Goal: Task Accomplishment & Management: Complete application form

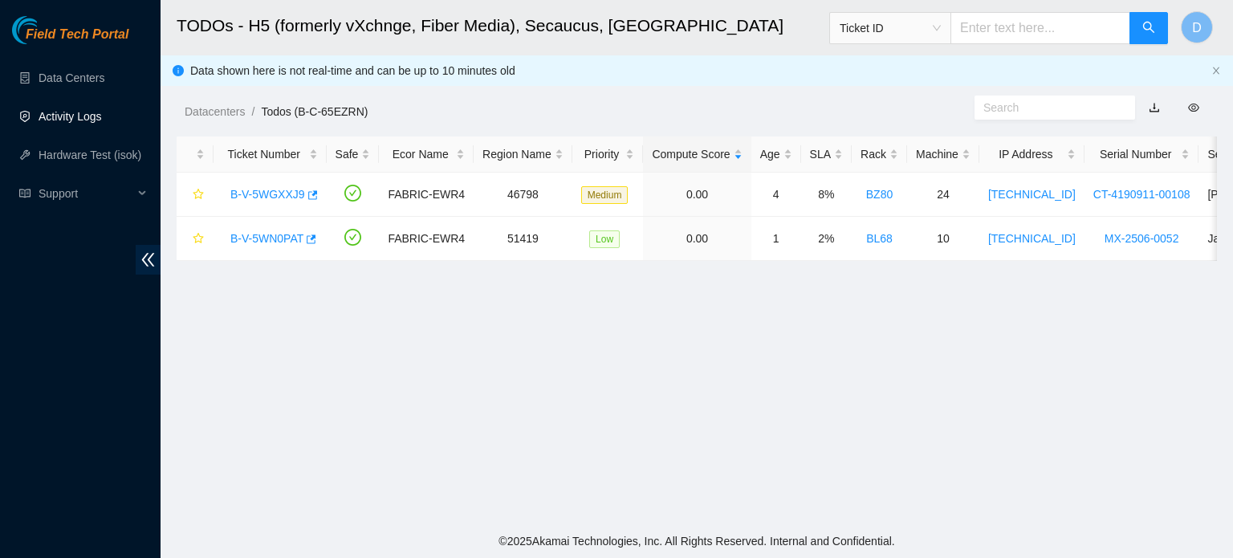
click at [57, 111] on link "Activity Logs" at bounding box center [70, 116] width 63 height 13
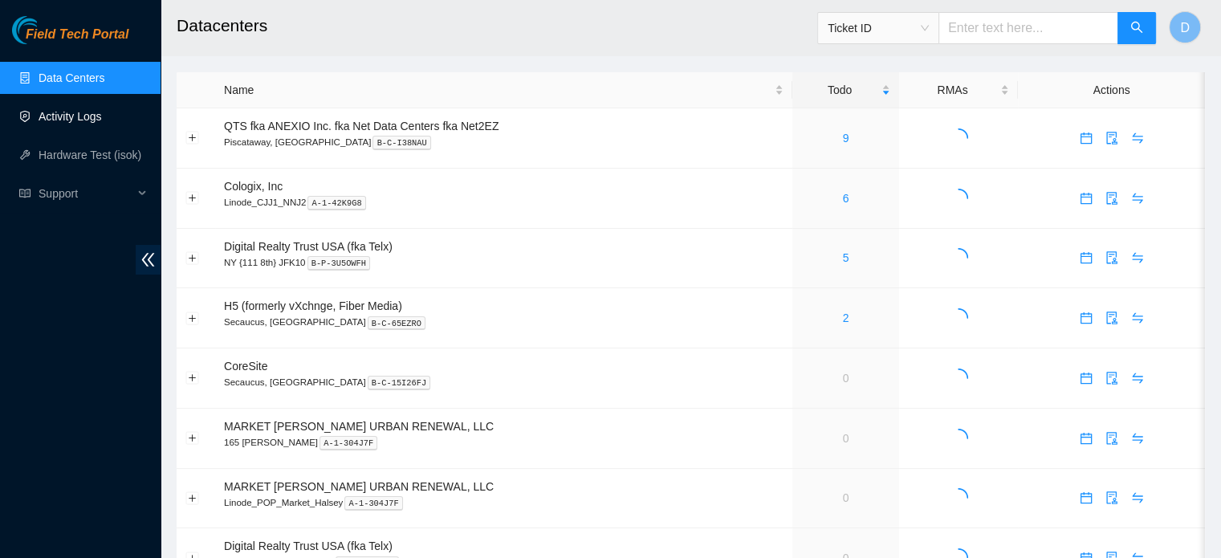
click at [69, 112] on link "Activity Logs" at bounding box center [70, 116] width 63 height 13
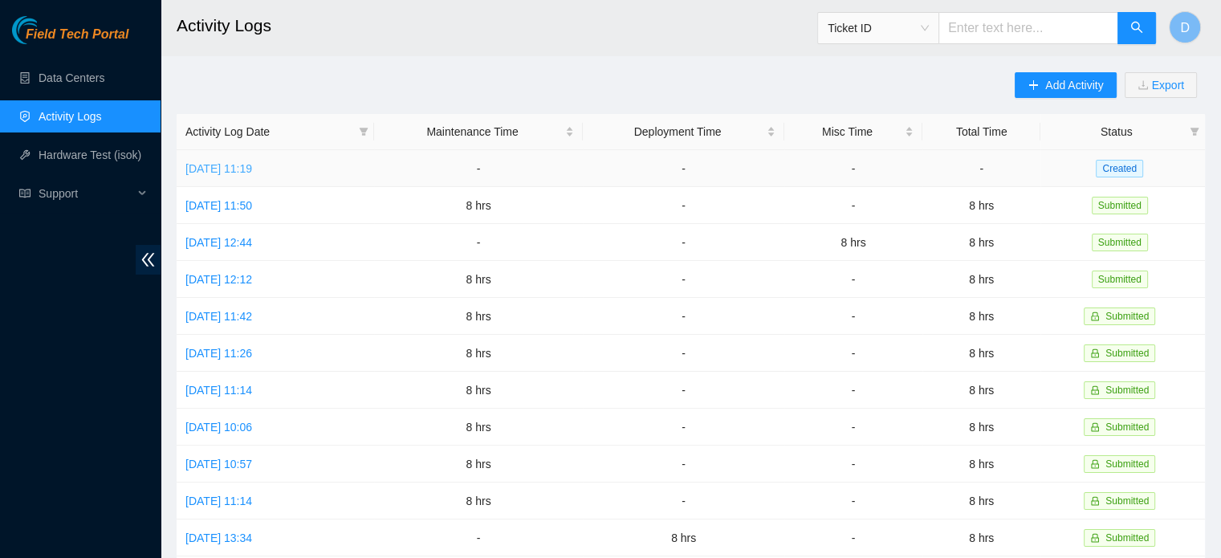
click at [252, 162] on link "Tue, 30 Sep 2025 11:19" at bounding box center [218, 168] width 67 height 13
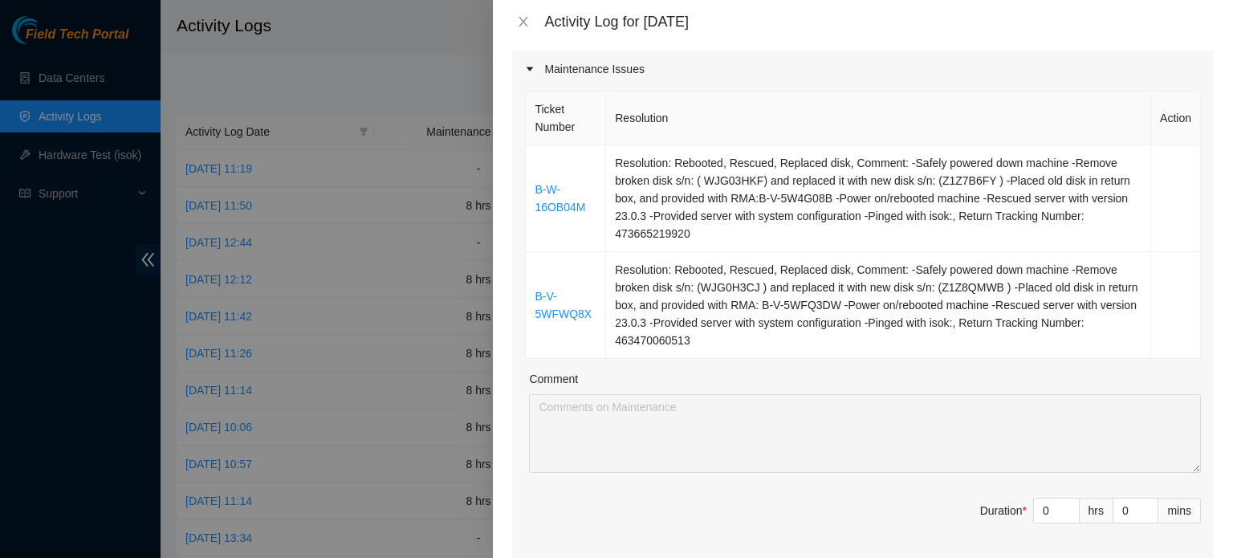
scroll to position [205, 0]
click at [522, 25] on icon "close" at bounding box center [523, 21] width 13 height 13
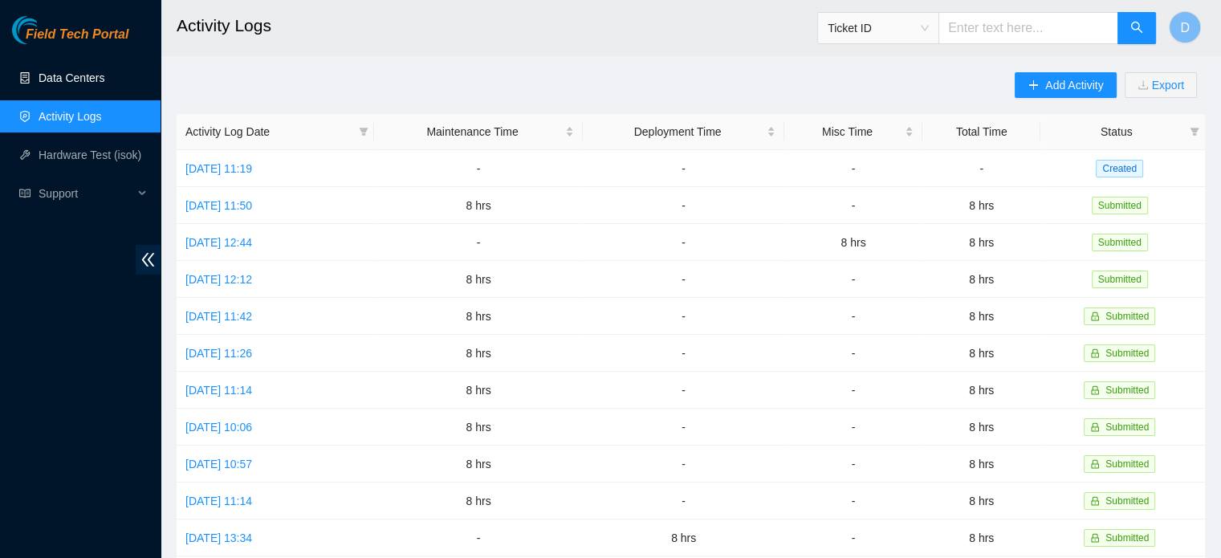
click at [74, 75] on link "Data Centers" at bounding box center [72, 77] width 66 height 13
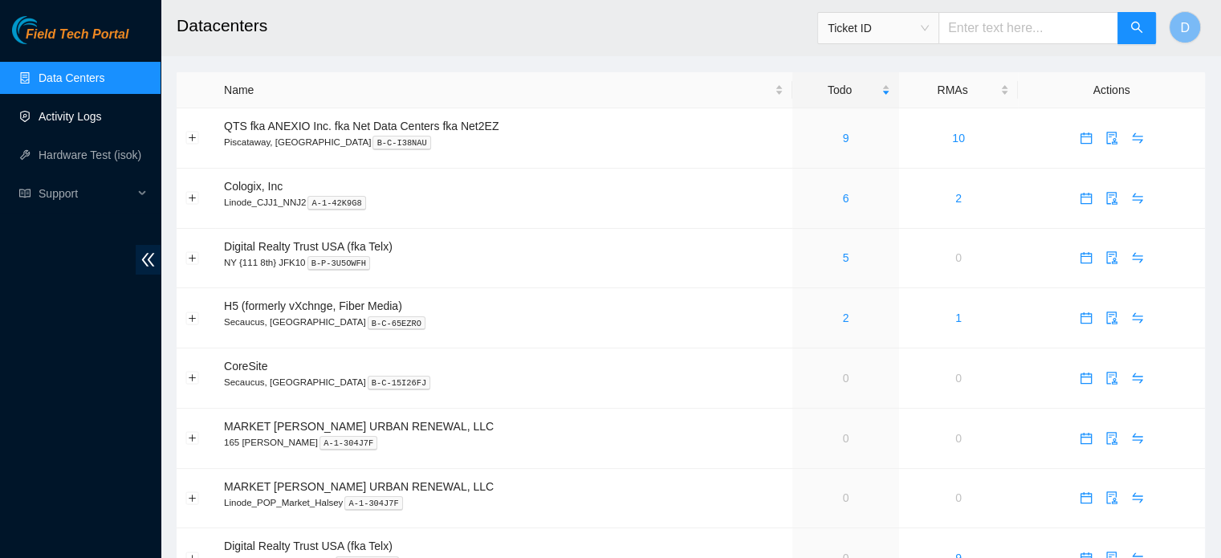
click at [87, 110] on link "Activity Logs" at bounding box center [70, 116] width 63 height 13
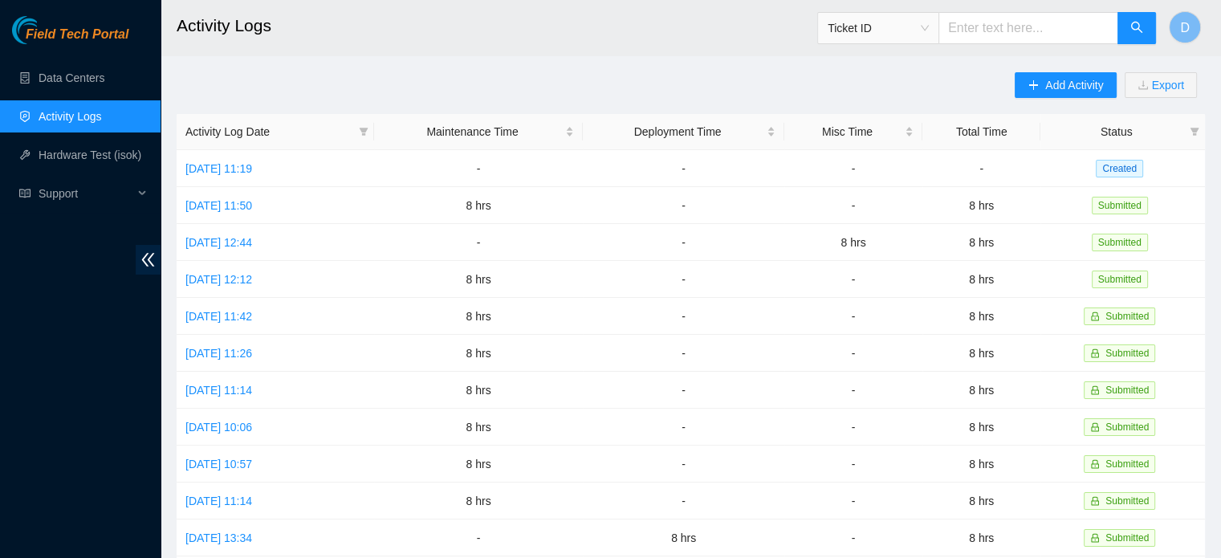
click at [1012, 83] on div "Add Activity Export Activity Log Date Maintenance Time Deployment Time Misc Tim…" at bounding box center [691, 506] width 1028 height 868
click at [1033, 85] on icon "plus" at bounding box center [1033, 84] width 9 height 1
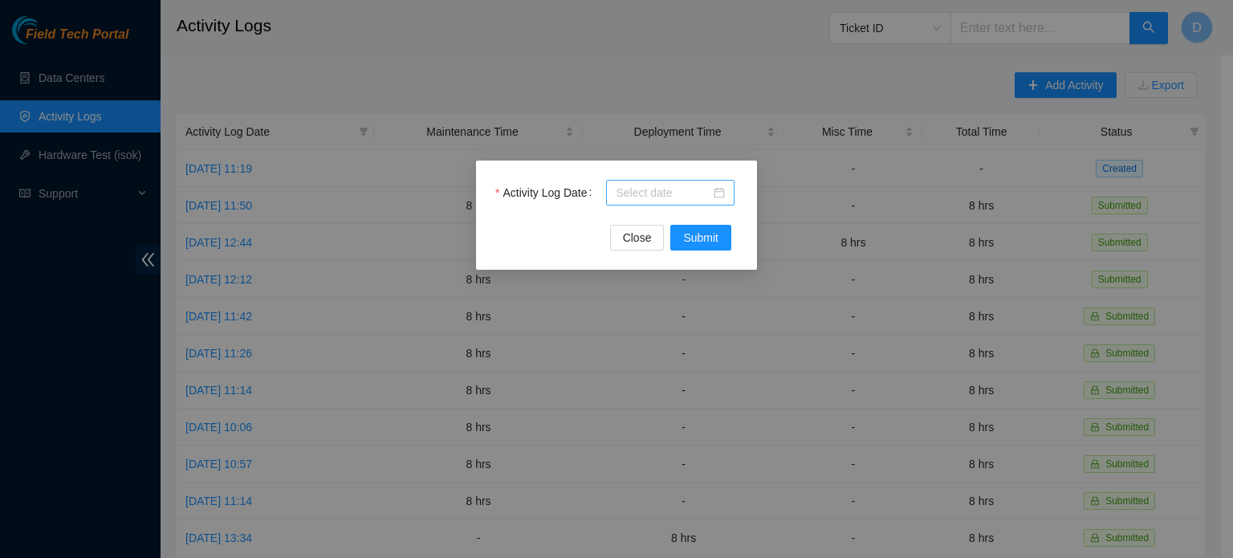
click at [720, 195] on div at bounding box center [670, 193] width 109 height 18
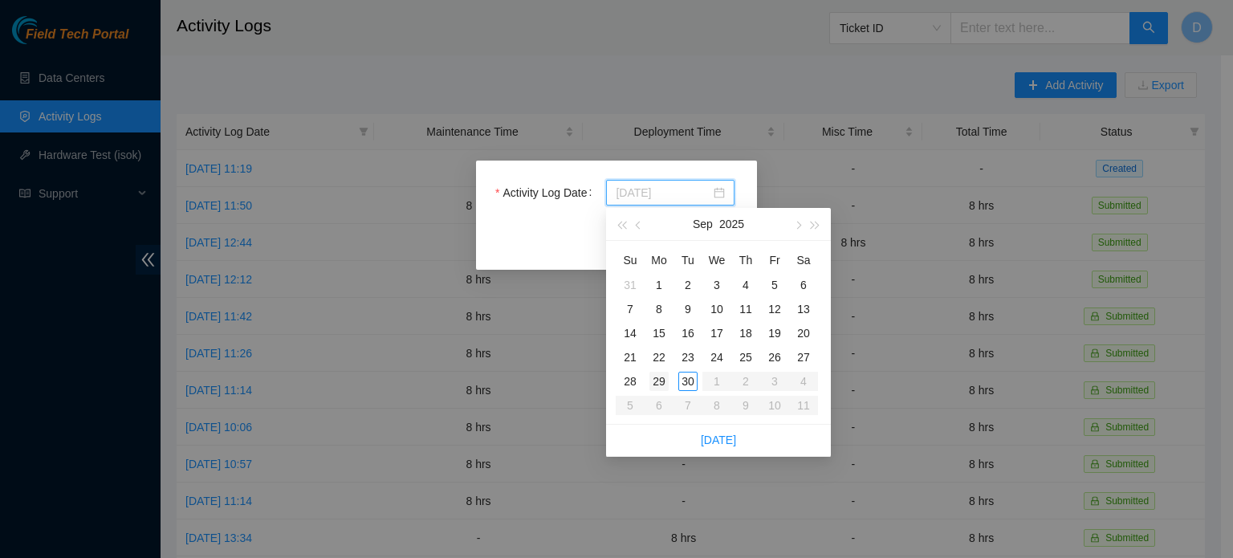
type input "[DATE]"
click at [657, 383] on div "29" at bounding box center [658, 381] width 19 height 19
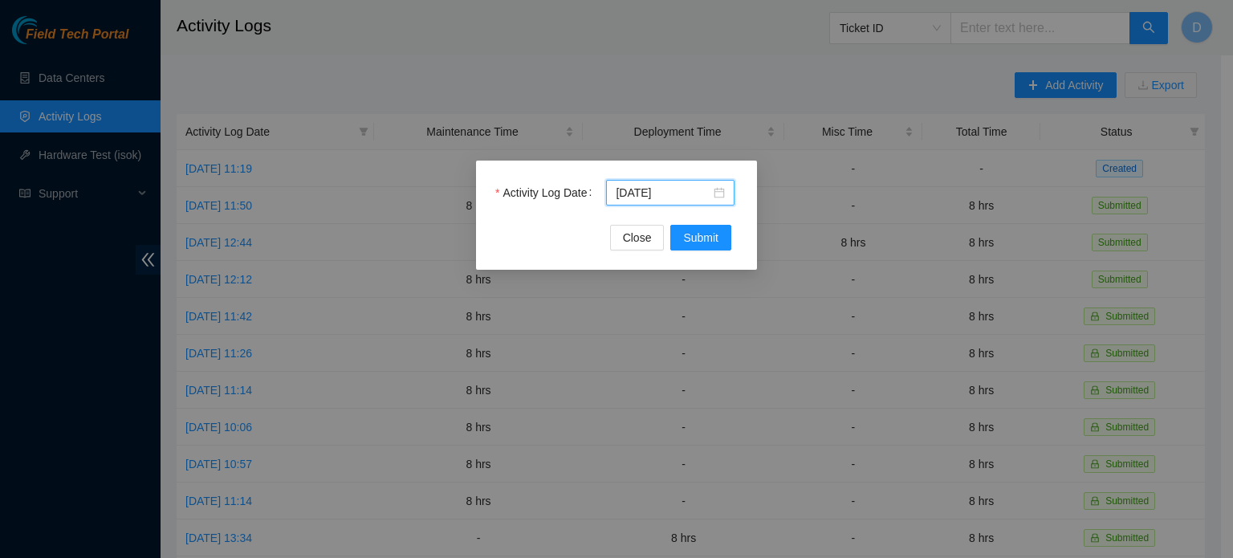
click at [700, 256] on div "Activity Log Date 2025-09-29 Close Submit" at bounding box center [616, 215] width 281 height 109
click at [700, 234] on span "Submit" at bounding box center [700, 238] width 35 height 18
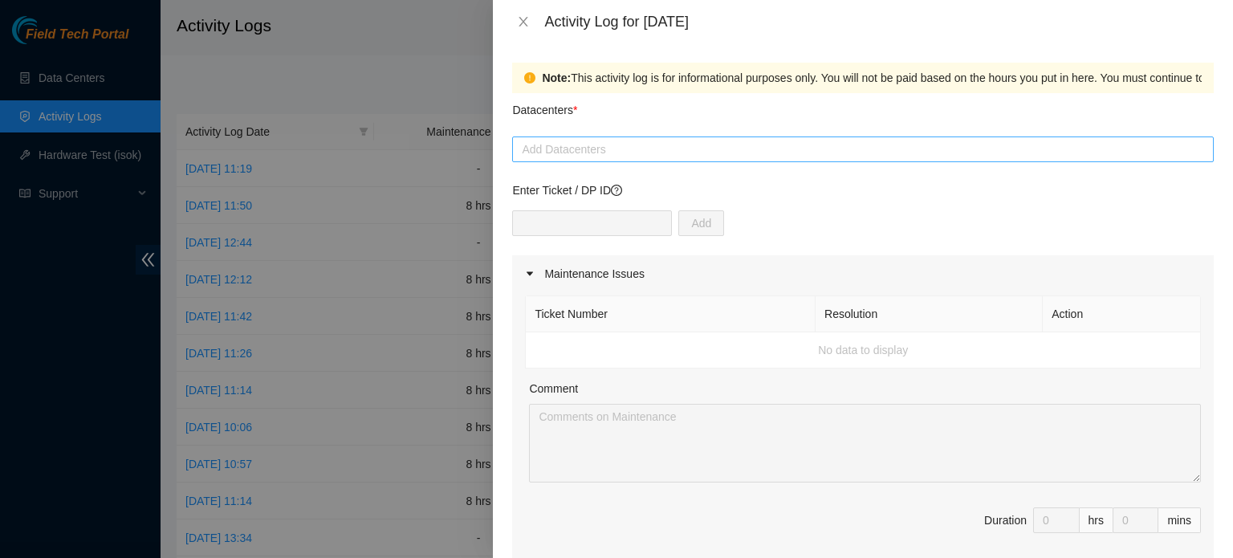
click at [630, 150] on div at bounding box center [862, 149] width 693 height 19
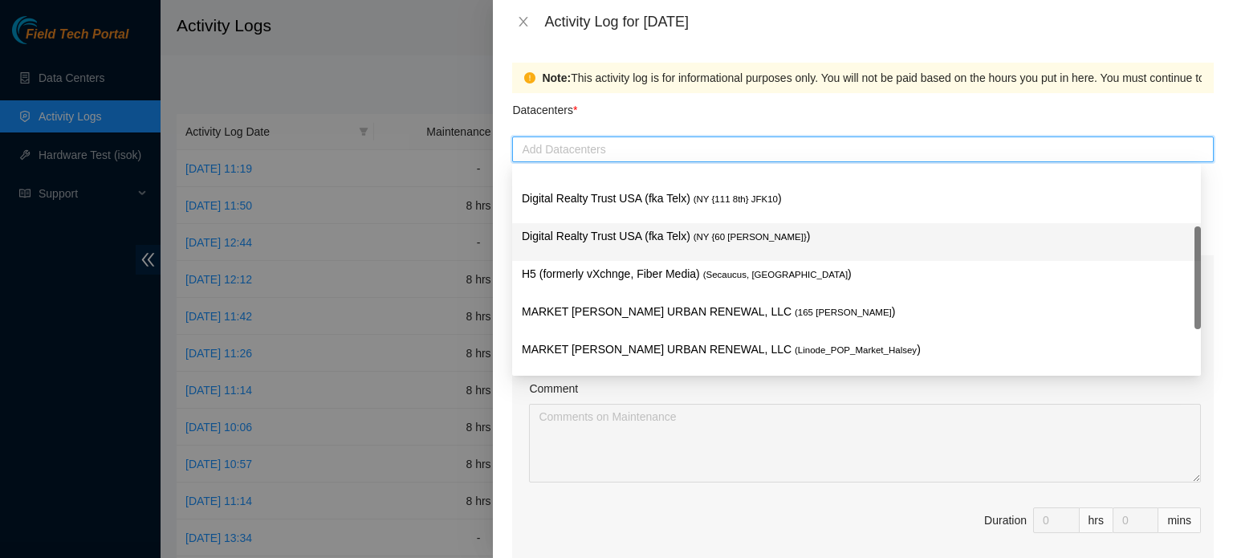
scroll to position [58, 0]
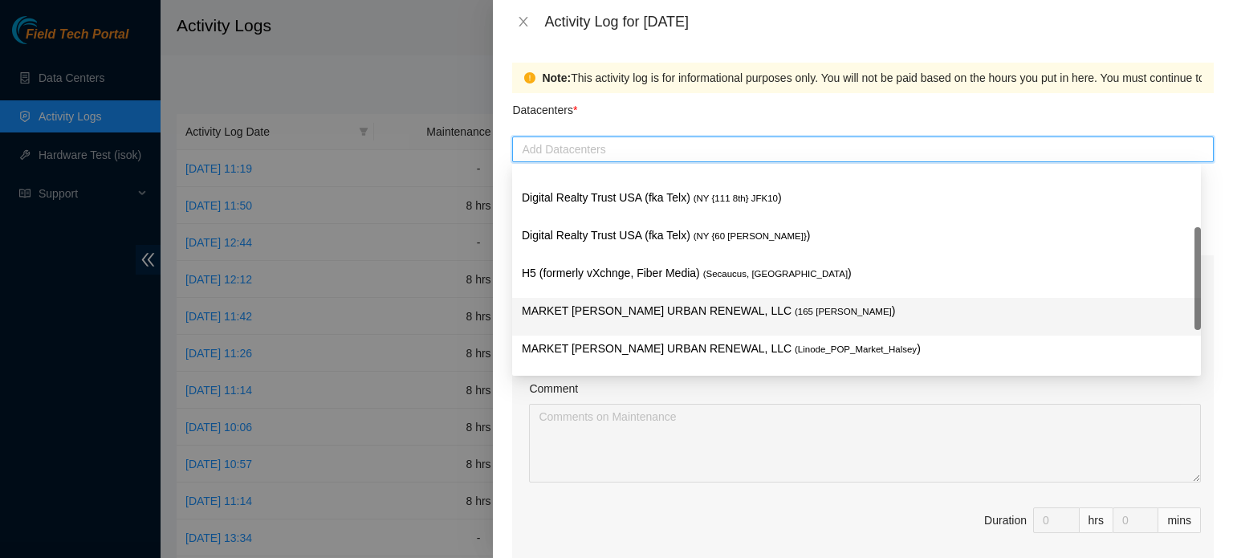
click at [604, 318] on p "MARKET HALSEY URBAN RENEWAL, LLC ( 165 Halsey )" at bounding box center [856, 311] width 669 height 18
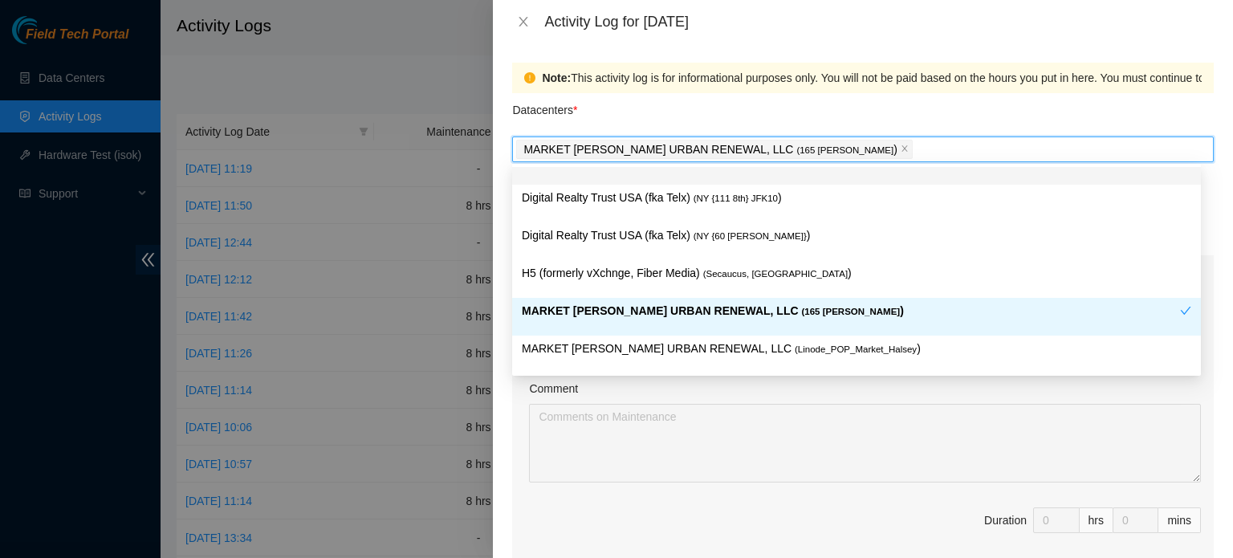
click at [917, 104] on div "Datacenters *" at bounding box center [863, 114] width 702 height 43
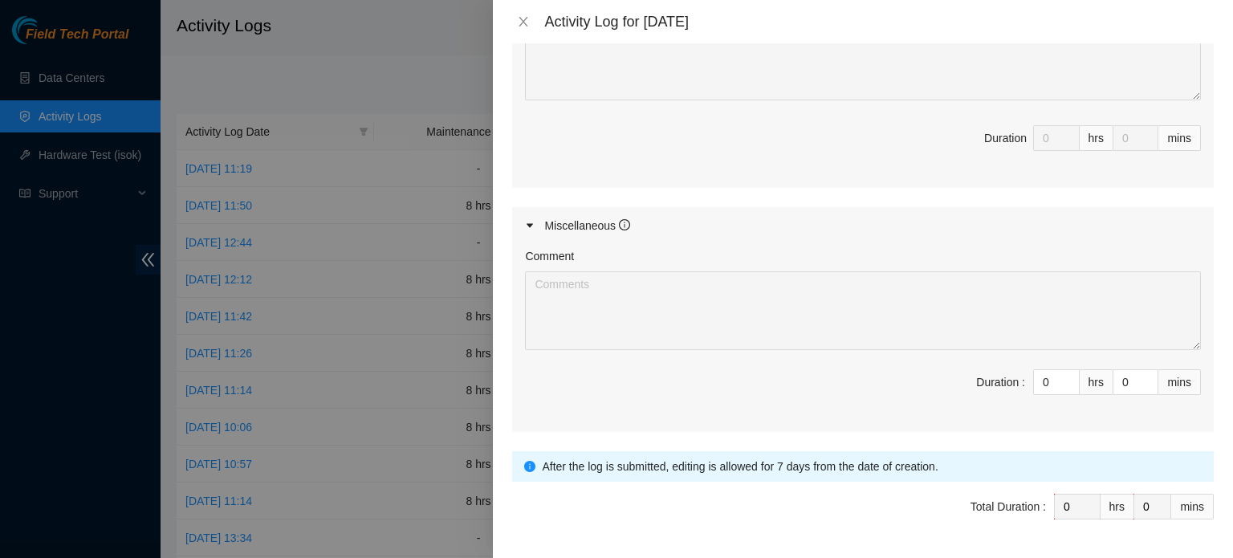
scroll to position [719, 0]
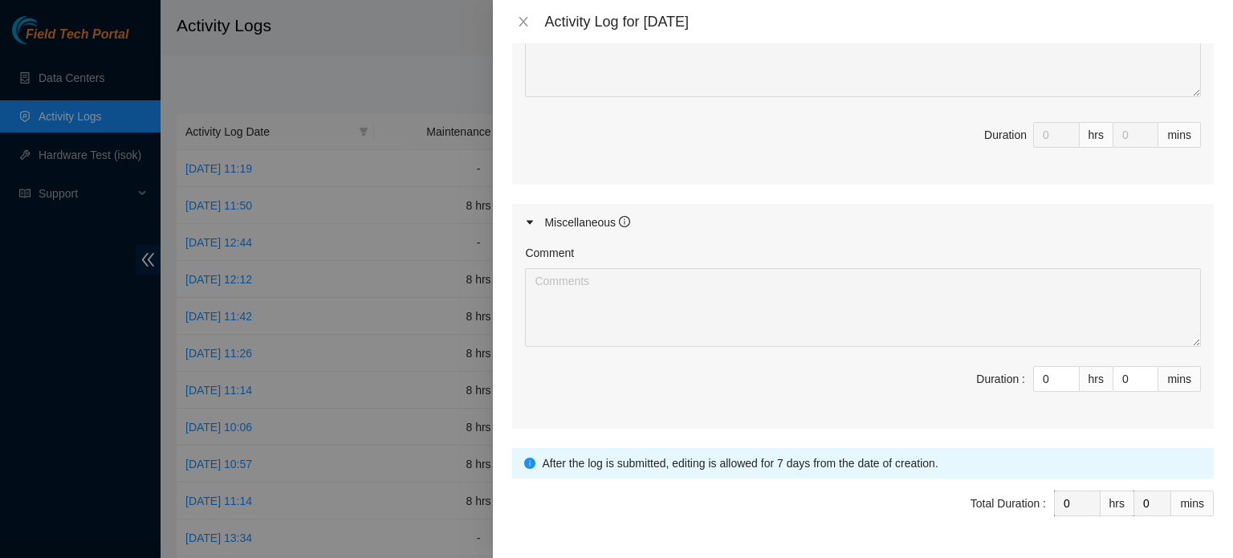
click at [420, 112] on div at bounding box center [616, 279] width 1233 height 558
click at [92, 74] on div at bounding box center [616, 279] width 1233 height 558
click at [517, 25] on icon "close" at bounding box center [523, 21] width 13 height 13
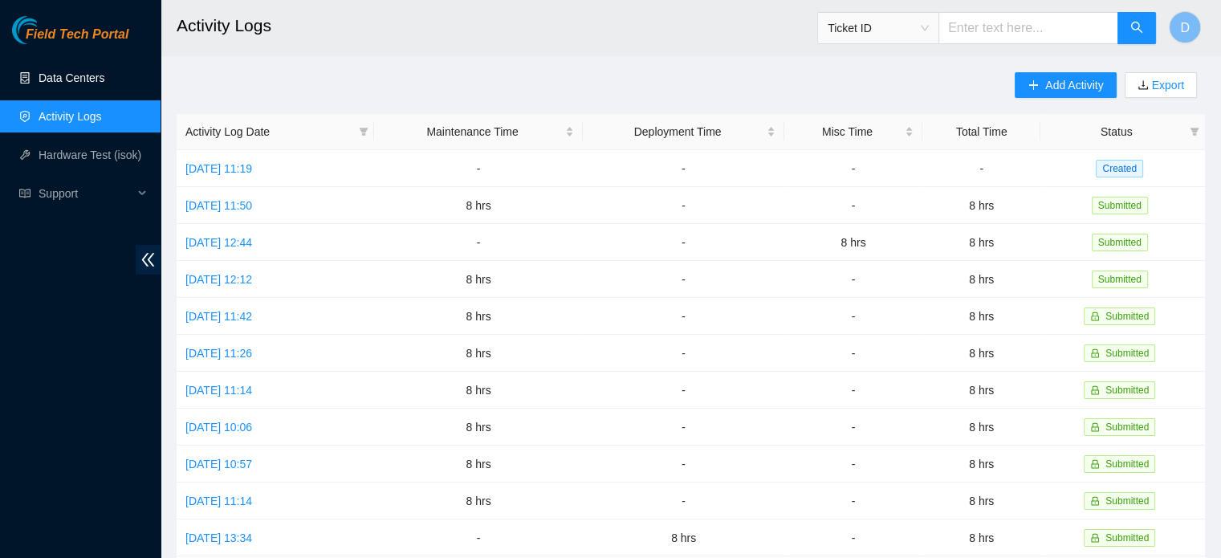
click at [97, 84] on link "Data Centers" at bounding box center [72, 77] width 66 height 13
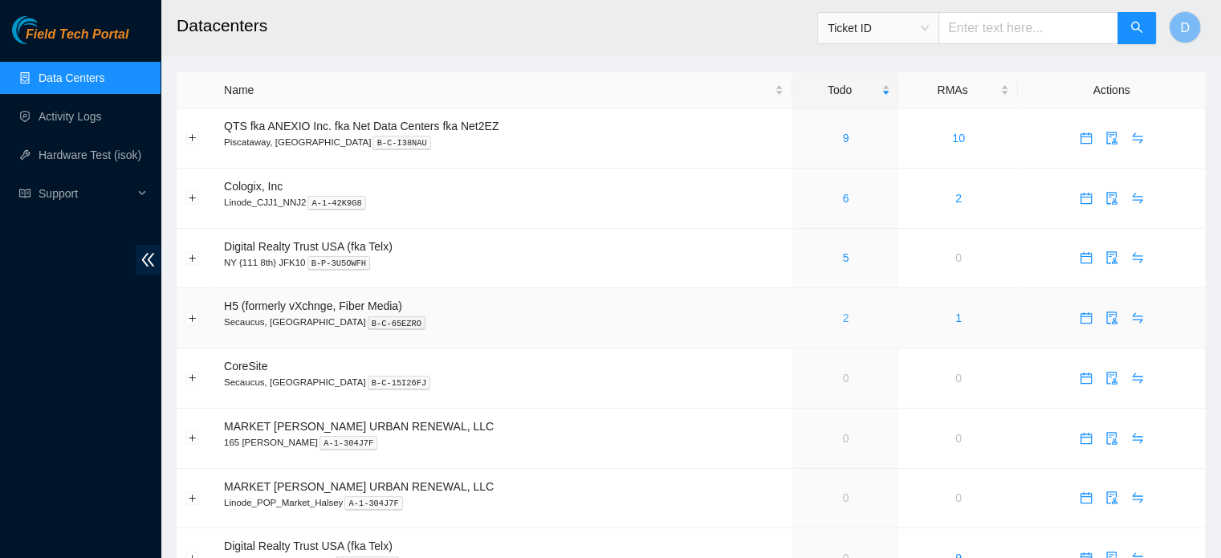
click at [843, 317] on link "2" at bounding box center [846, 317] width 6 height 13
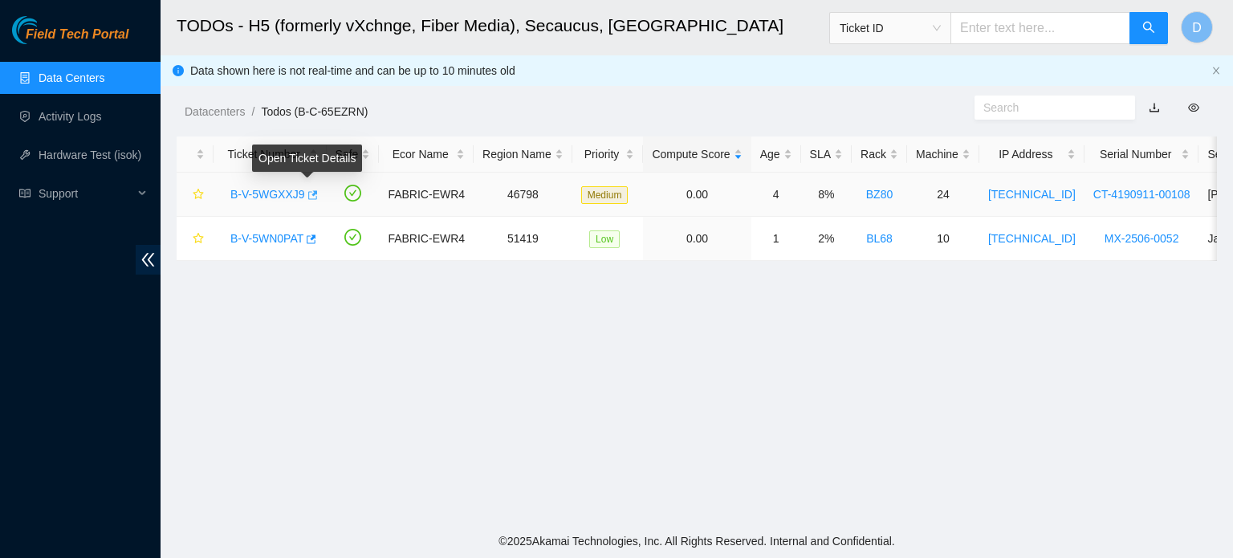
click at [308, 195] on icon "button" at bounding box center [313, 194] width 10 height 9
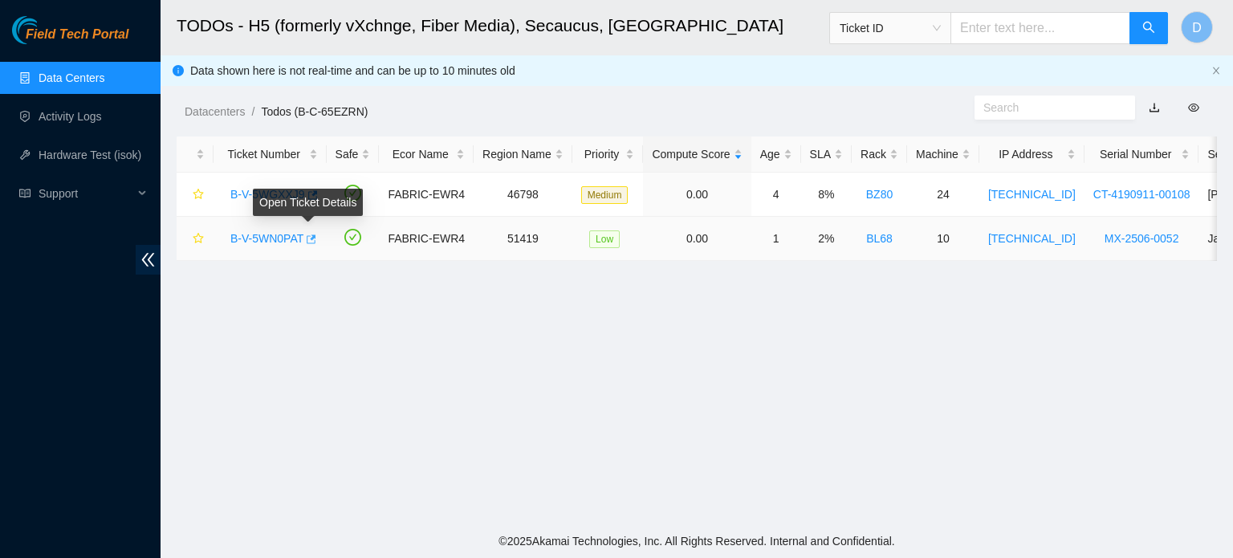
click at [308, 234] on icon "button" at bounding box center [309, 239] width 11 height 11
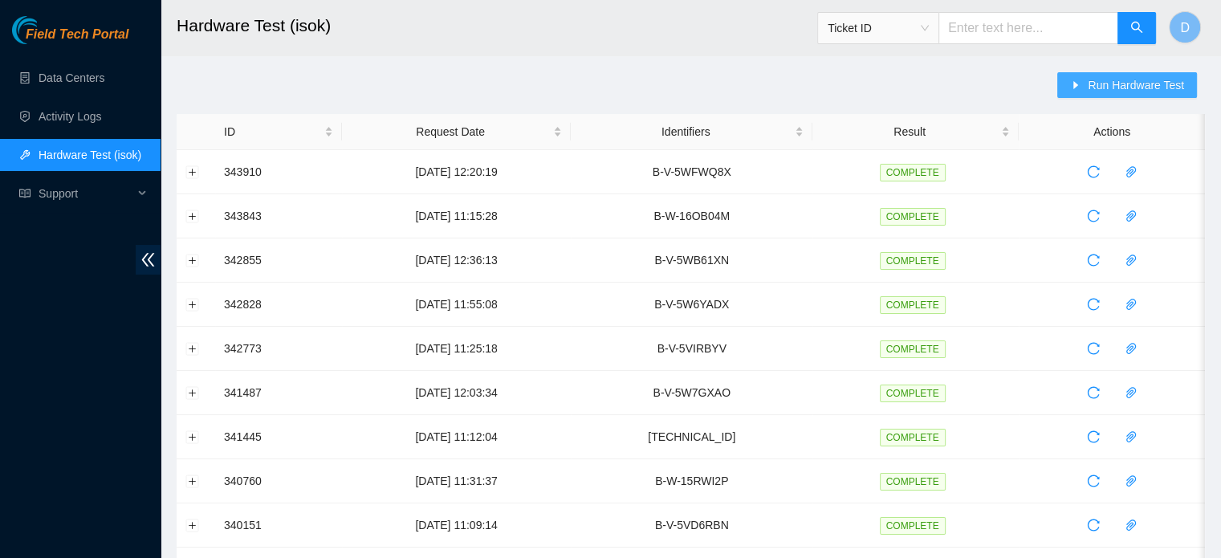
click at [1085, 92] on button "Run Hardware Test" at bounding box center [1127, 85] width 140 height 26
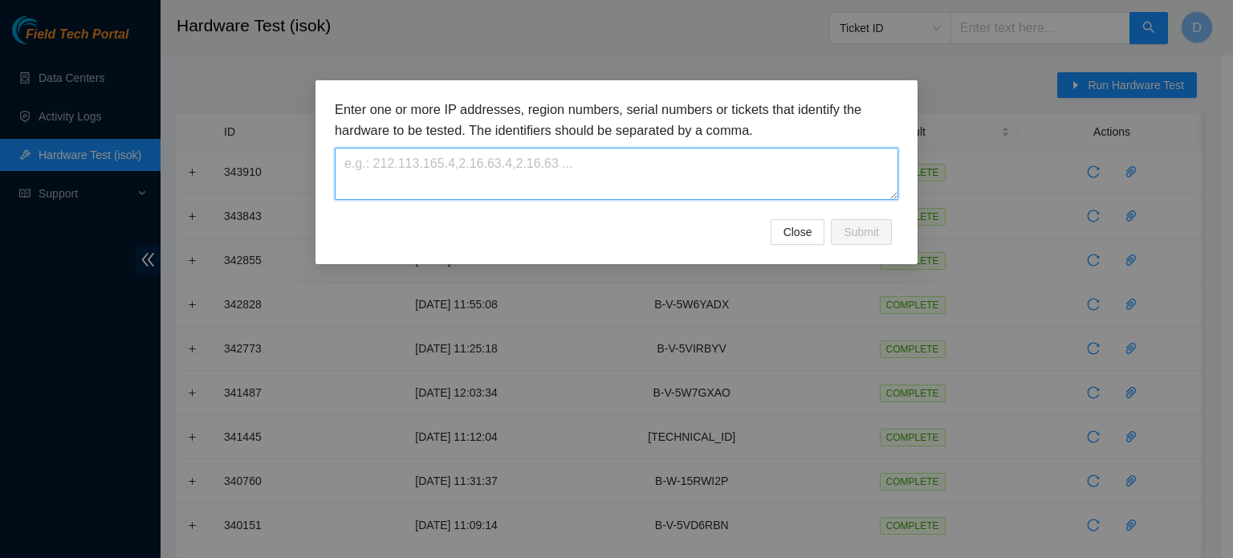
click at [535, 172] on textarea at bounding box center [616, 174] width 563 height 52
paste textarea "B-V-5WGXXJ9"
type textarea "B-V-5WGXXJ9"
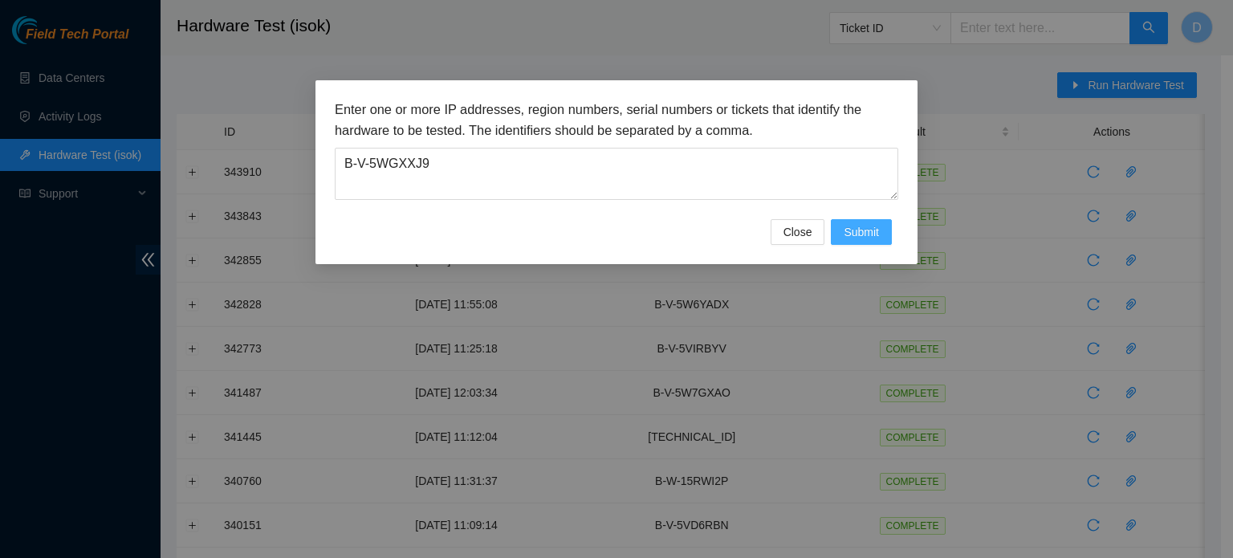
click at [836, 243] on button "Submit" at bounding box center [861, 232] width 61 height 26
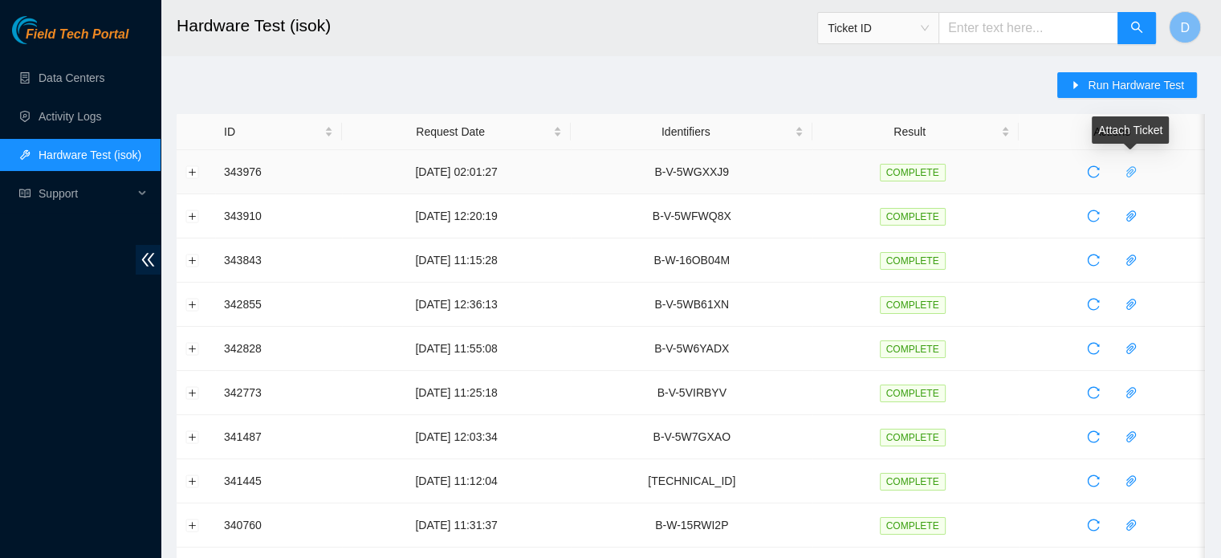
click at [1129, 175] on icon "paper-clip" at bounding box center [1130, 171] width 13 height 13
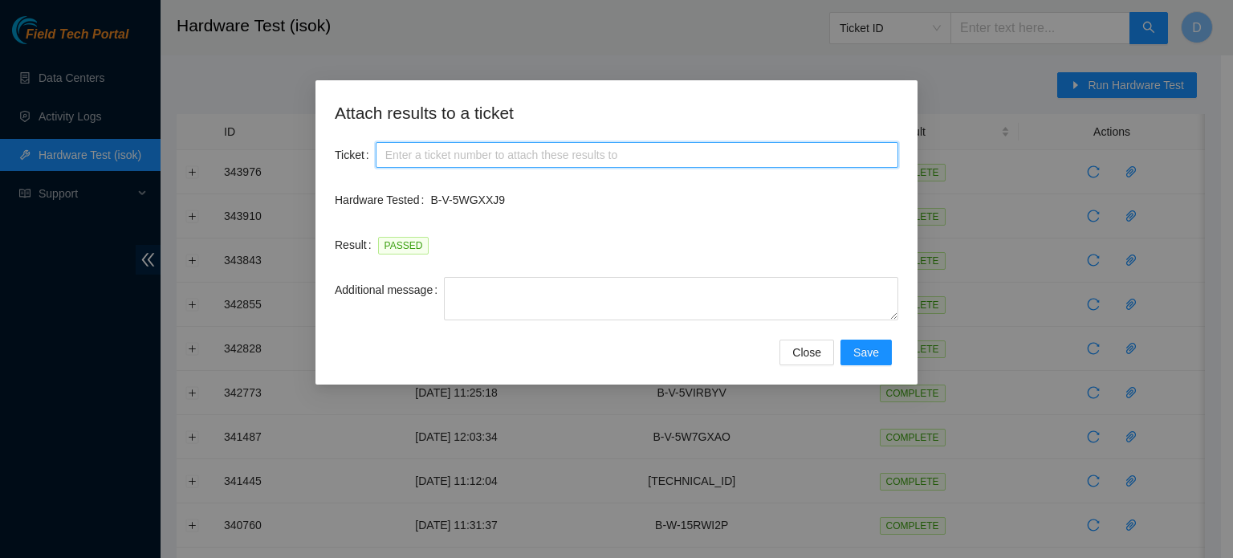
click at [461, 153] on input "Ticket" at bounding box center [637, 155] width 523 height 26
paste input "B-V-5WGXXJ9"
type input "B-V-5WGXXJ9"
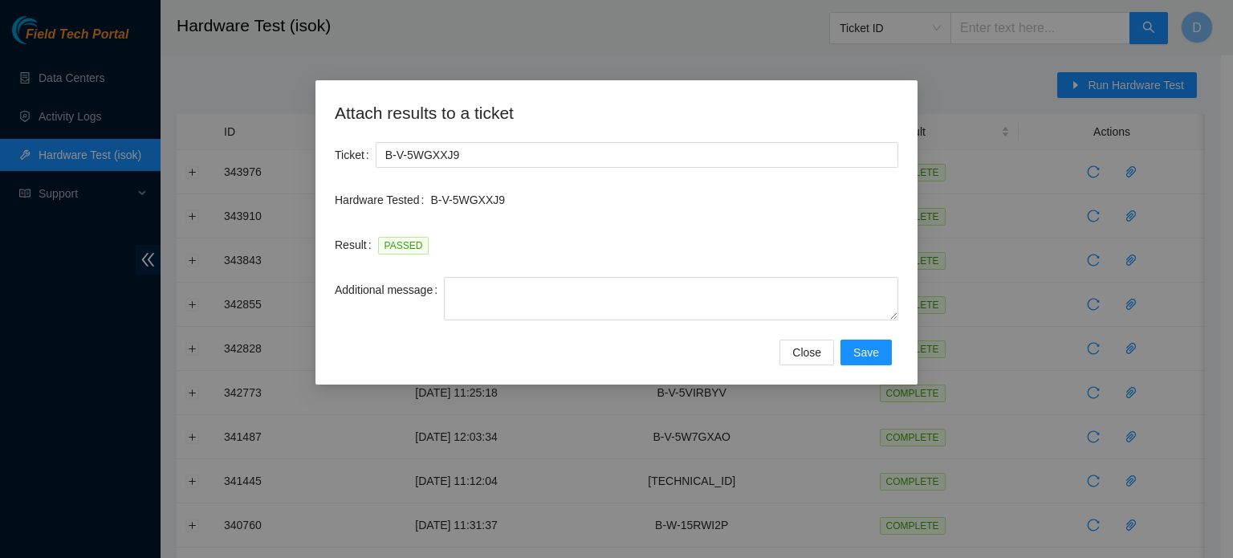
click at [1220, 184] on div "Attach results to a ticket Ticket B-V-5WGXXJ9 Hardware Tested B-V-5WGXXJ9 Resul…" at bounding box center [616, 279] width 1233 height 558
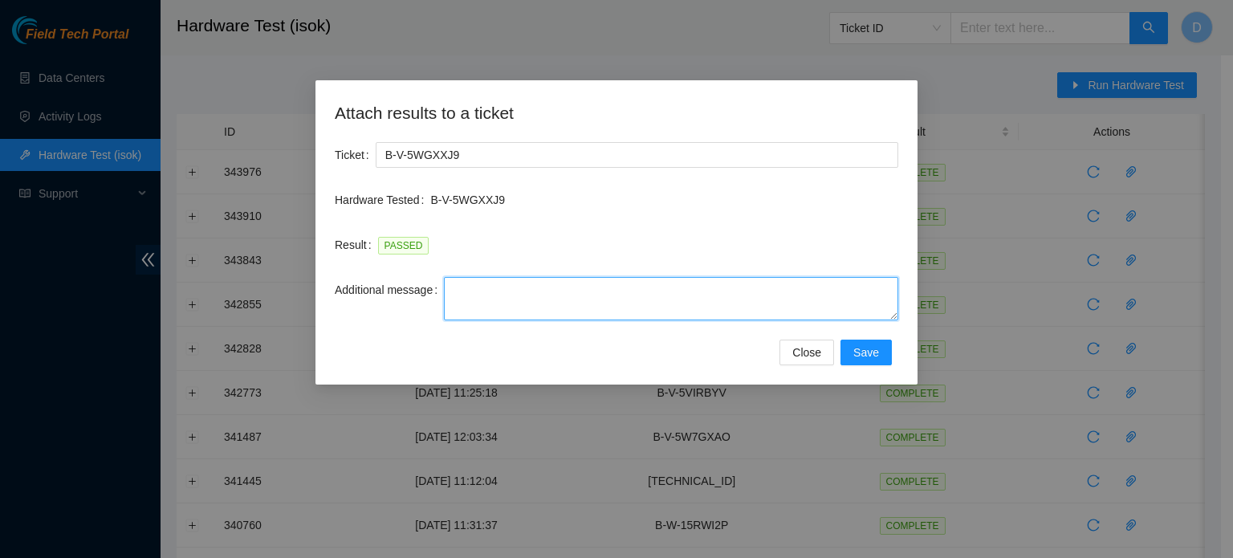
click at [678, 303] on textarea "Additional message" at bounding box center [671, 298] width 454 height 43
paste textarea "-Contacted Nocc, and got access -Safely powered down machine -Power on/rebooted…"
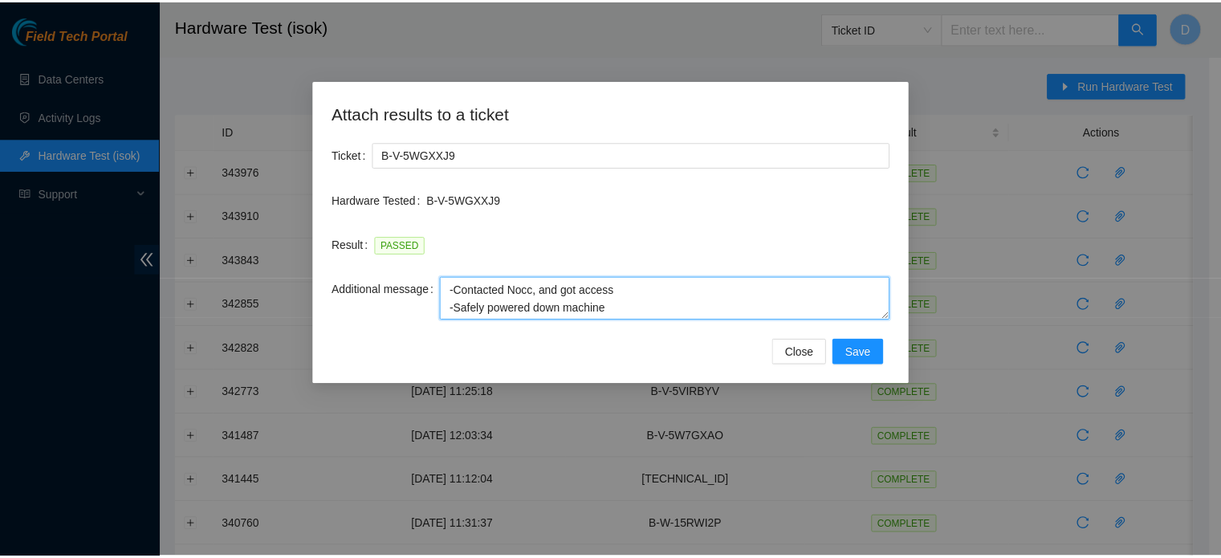
scroll to position [83, 0]
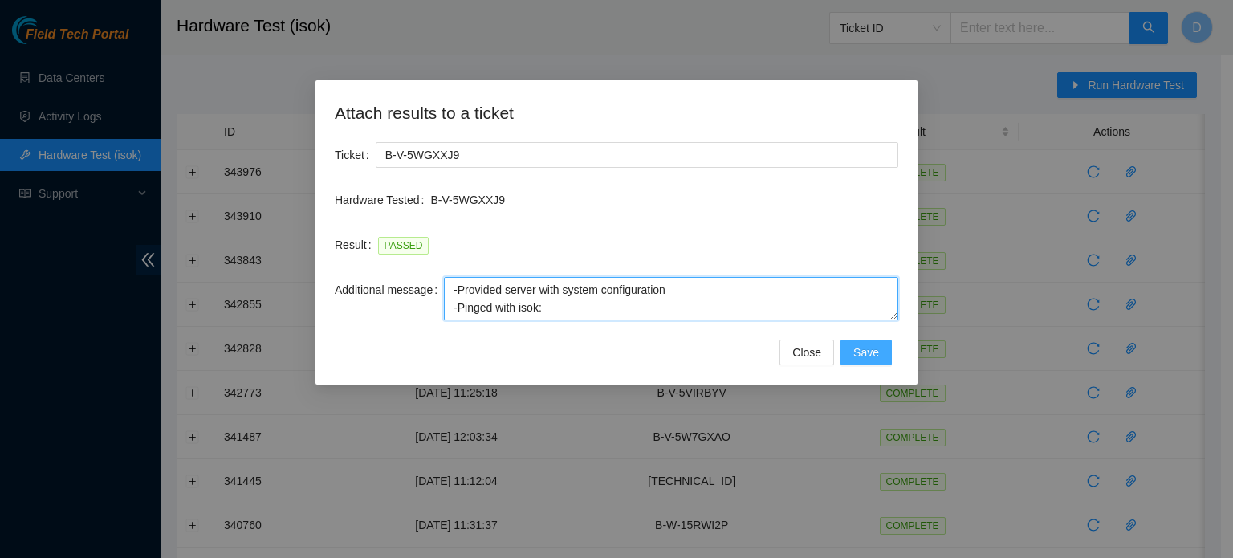
type textarea "-Contacted Nocc, and got access -Safely powered down machine -Power on/rebooted…"
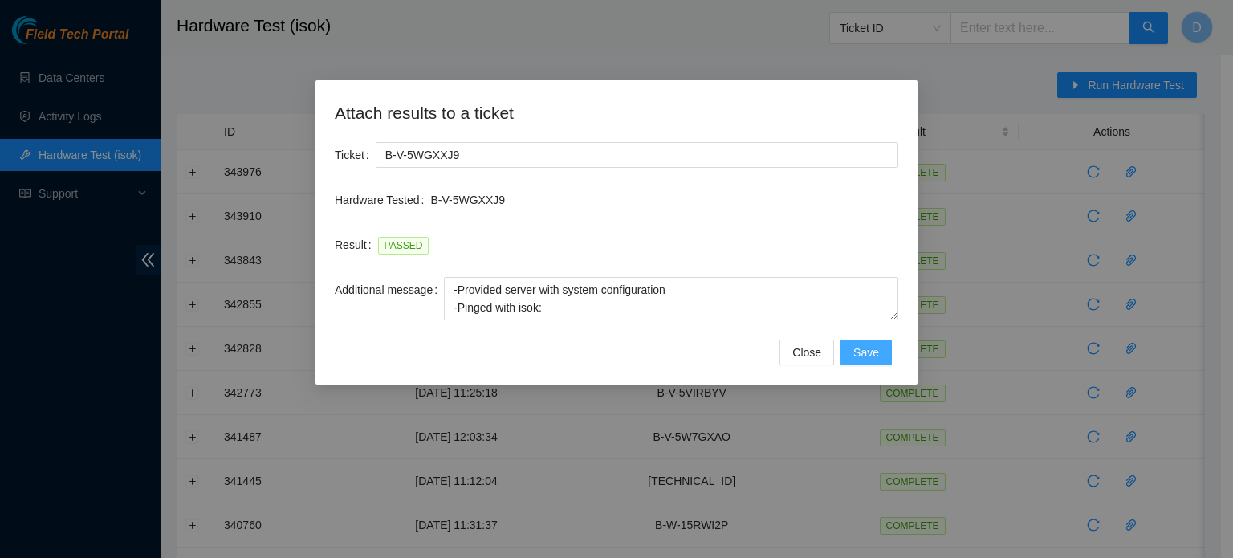
click at [874, 353] on span "Save" at bounding box center [866, 353] width 26 height 18
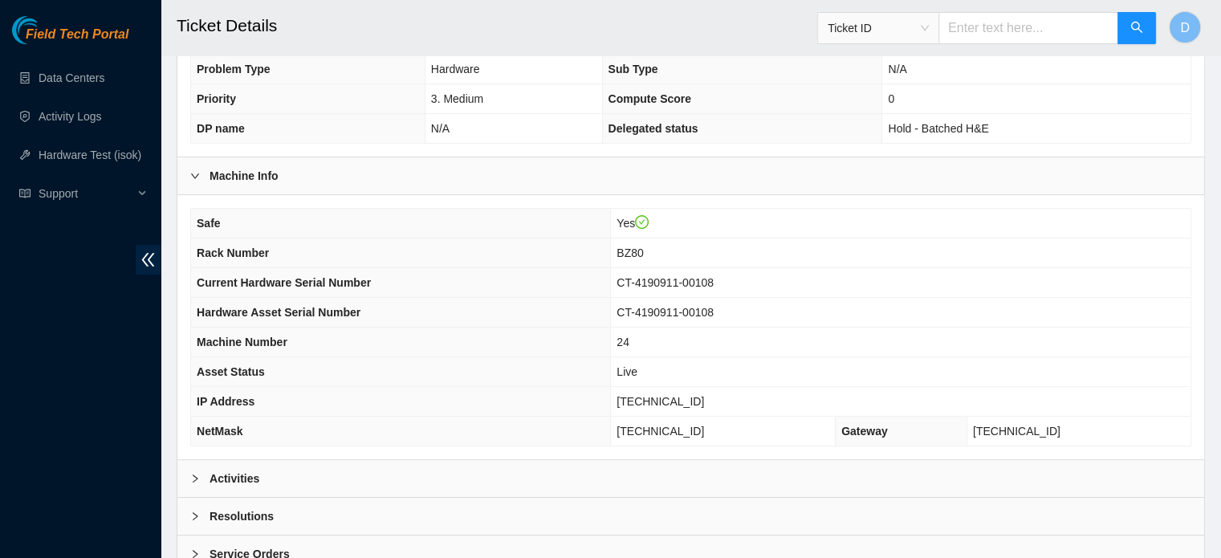
scroll to position [423, 0]
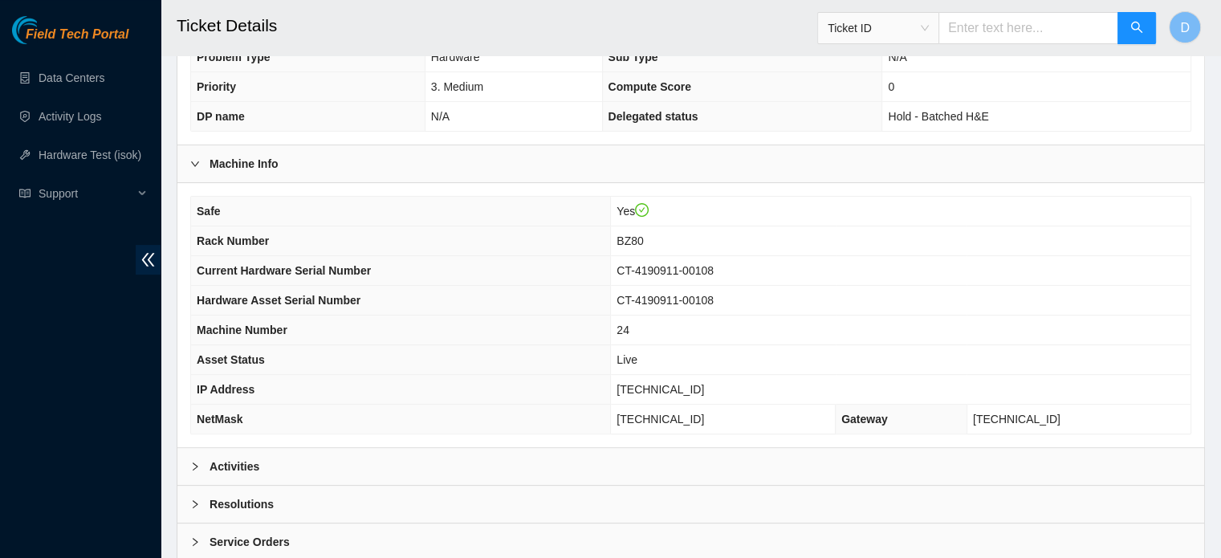
click at [340, 467] on div "Activities" at bounding box center [690, 466] width 1027 height 37
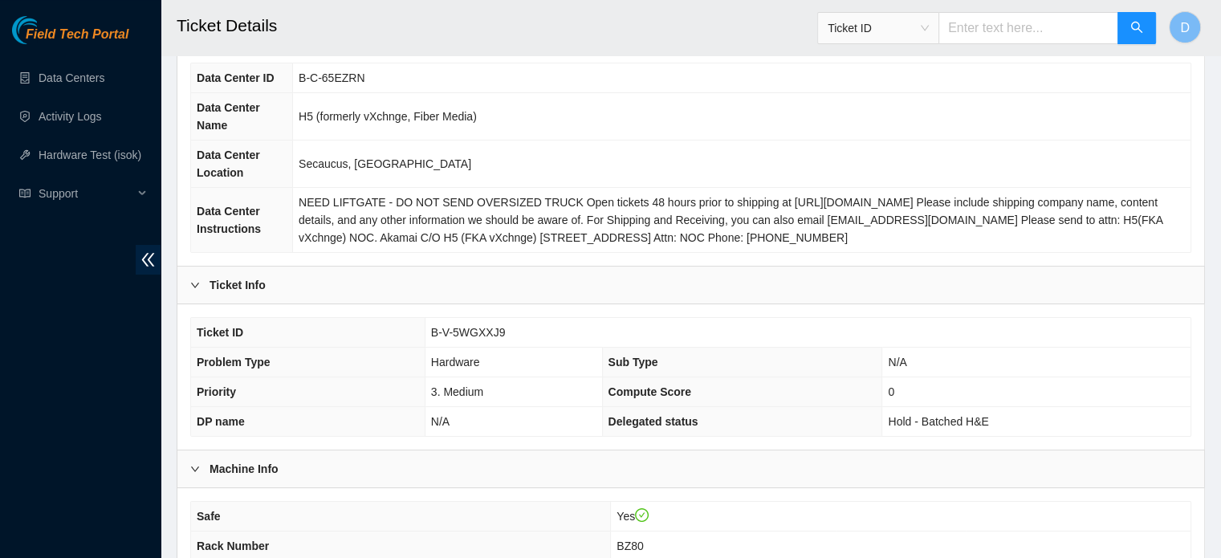
scroll to position [66, 0]
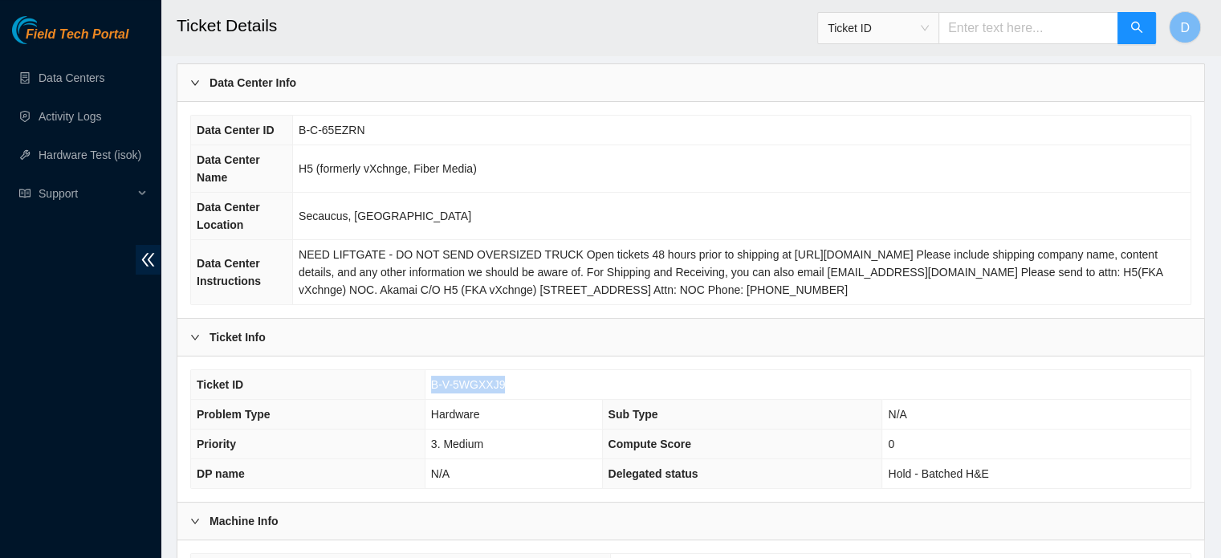
drag, startPoint x: 429, startPoint y: 382, endPoint x: 542, endPoint y: 381, distance: 112.4
click at [542, 381] on td "B-V-5WGXXJ9" at bounding box center [808, 385] width 766 height 30
copy span "B-V-5WGXXJ9"
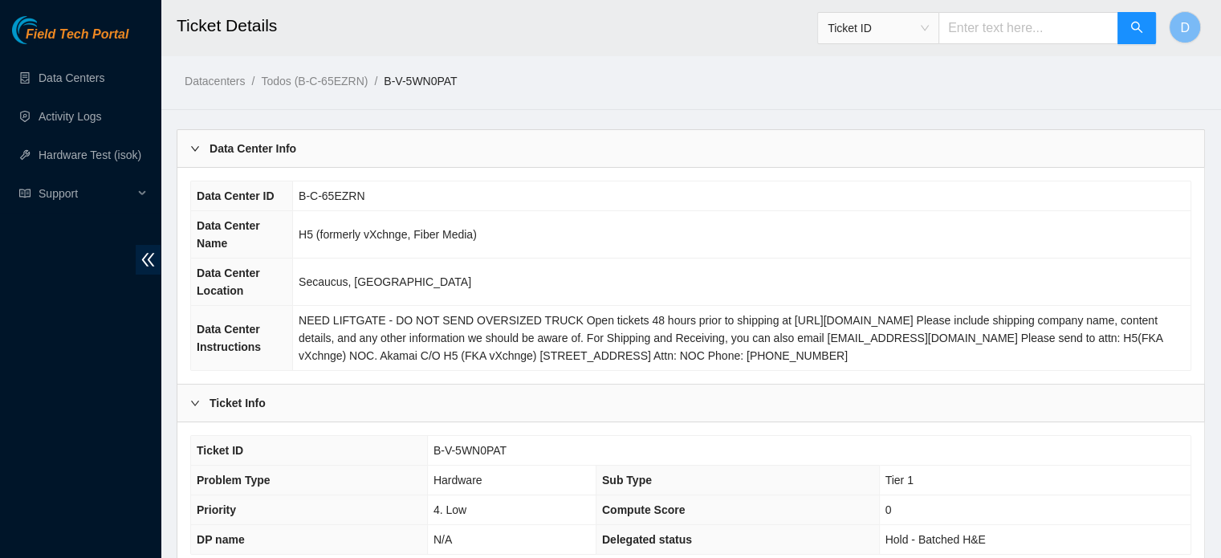
scroll to position [508, 0]
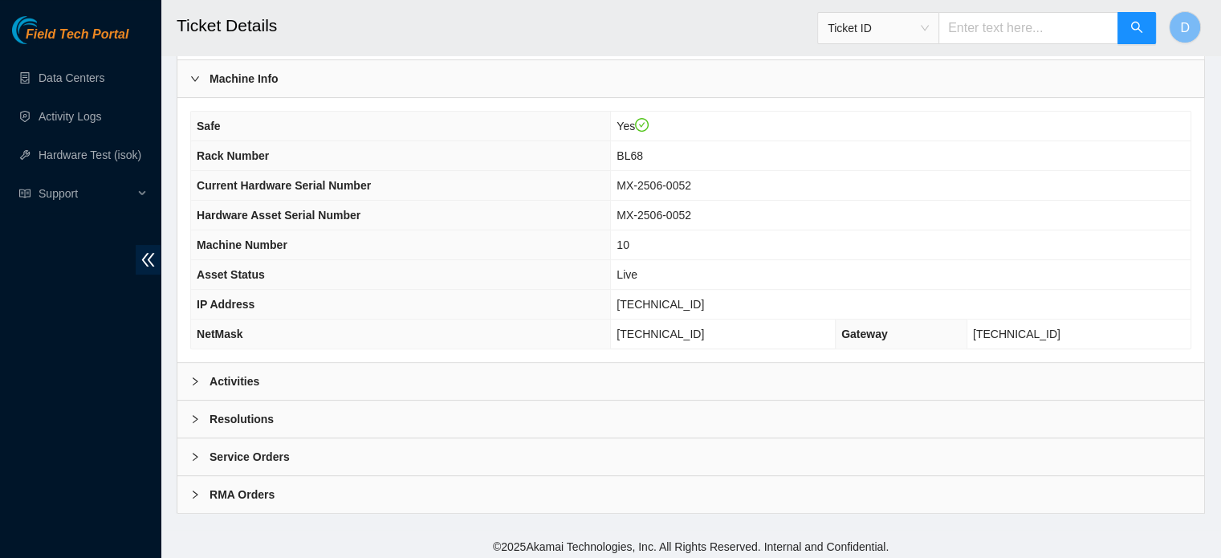
click at [291, 383] on div "Activities" at bounding box center [690, 381] width 1027 height 37
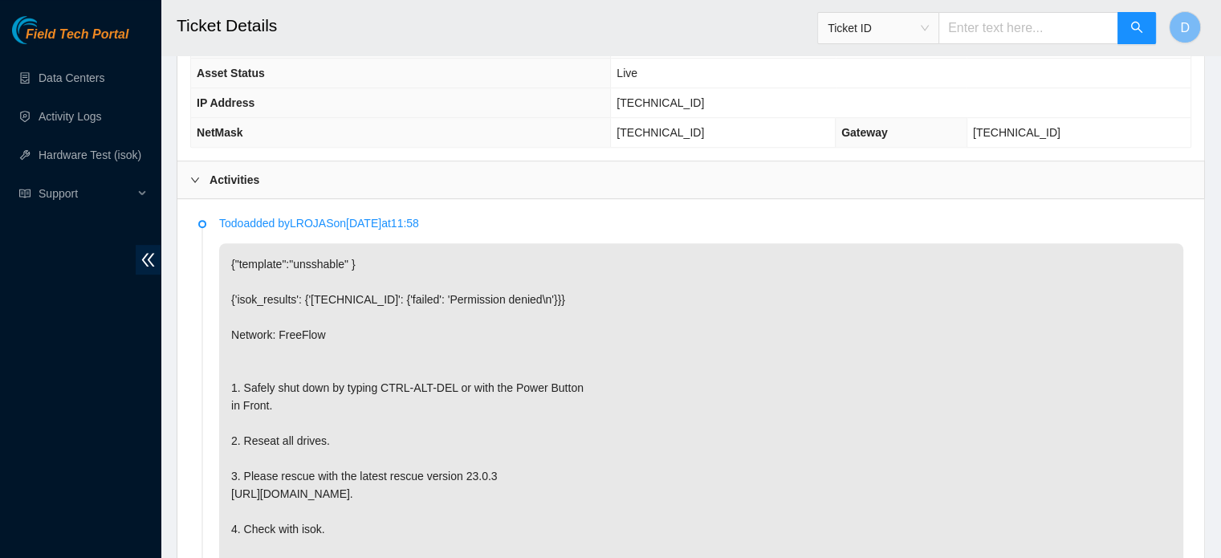
scroll to position [817, 0]
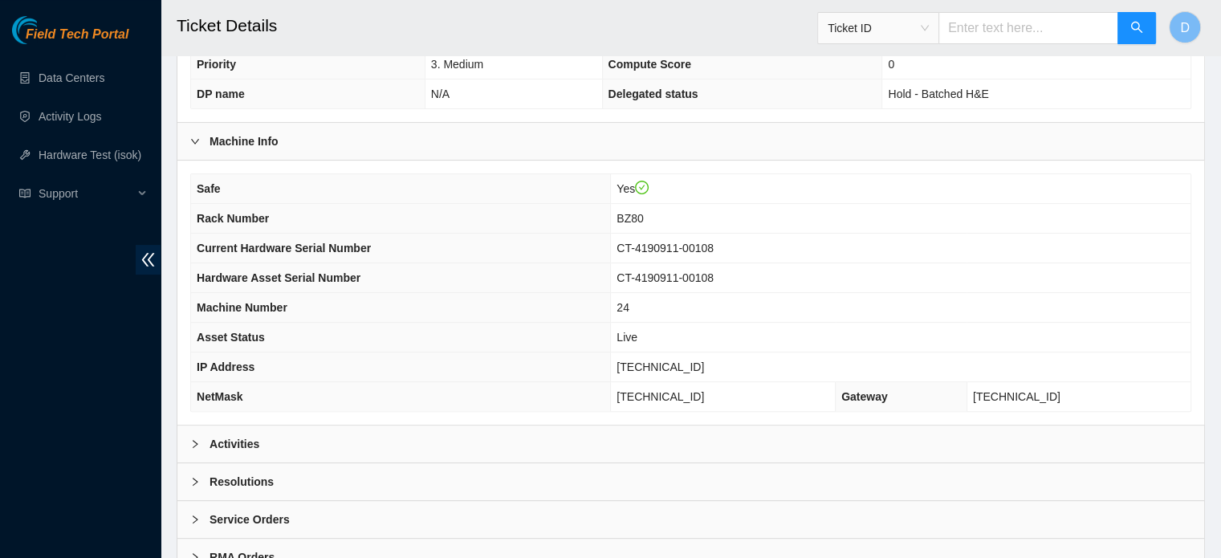
scroll to position [452, 0]
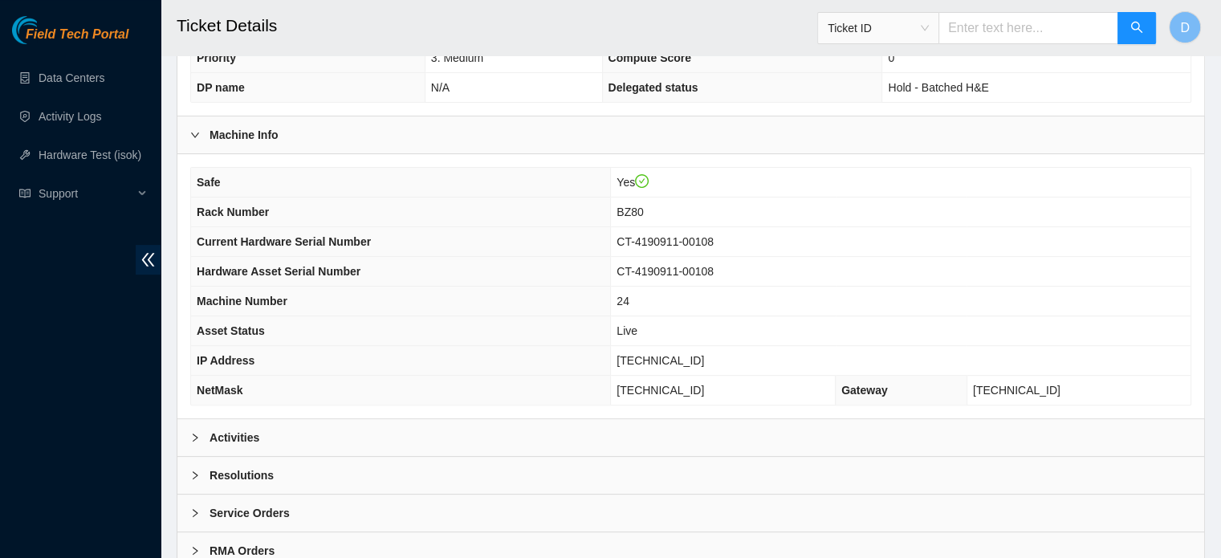
click at [250, 429] on b "Activities" at bounding box center [234, 438] width 50 height 18
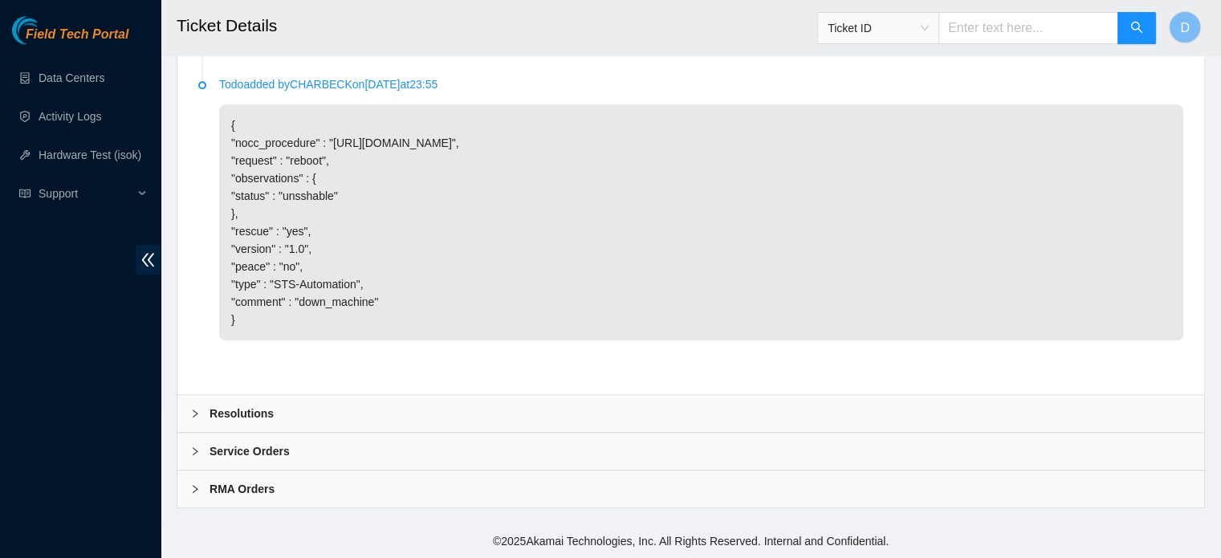
scroll to position [1205, 0]
click at [238, 402] on div "Resolutions" at bounding box center [690, 413] width 1027 height 37
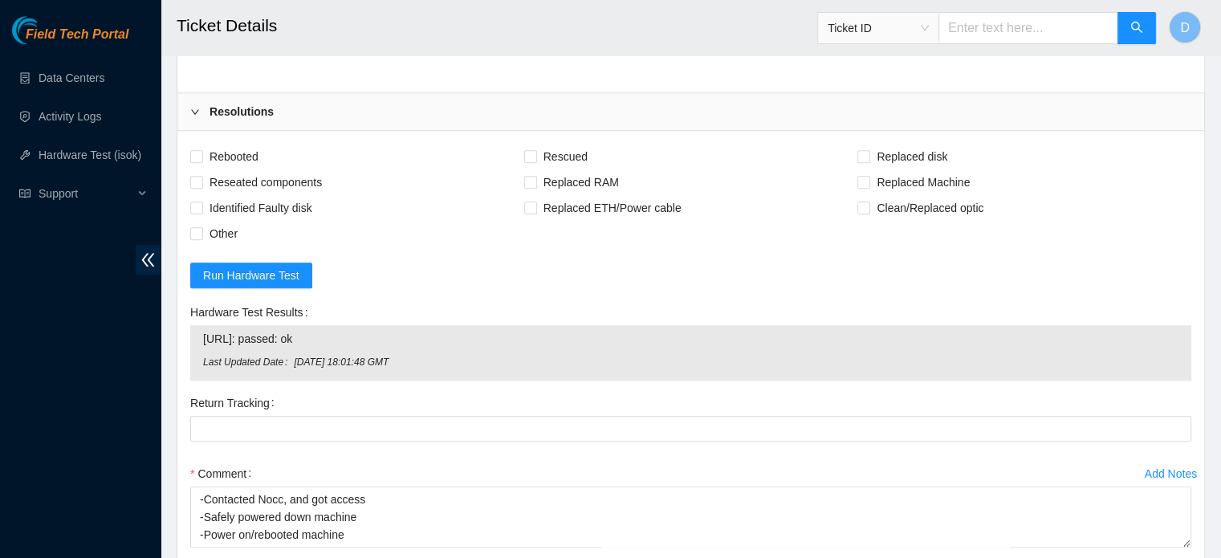
scroll to position [1459, 0]
click at [230, 170] on span "Rebooted" at bounding box center [234, 157] width 62 height 26
click at [201, 162] on input "Rebooted" at bounding box center [195, 156] width 11 height 11
checkbox input "true"
click at [566, 170] on span "Rescued" at bounding box center [565, 157] width 57 height 26
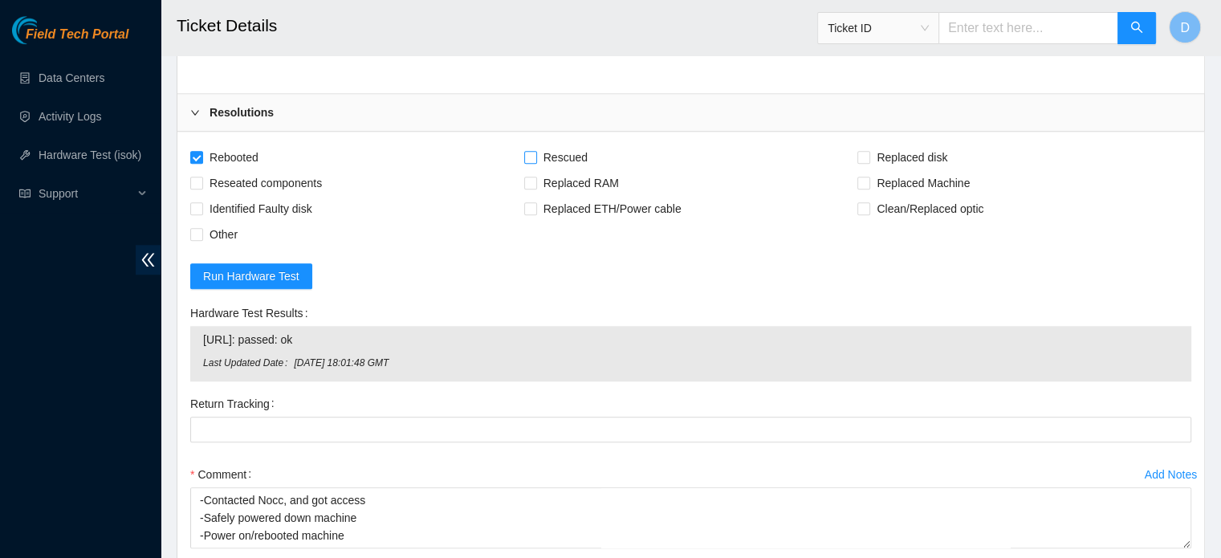
click at [535, 162] on input "Rescued" at bounding box center [529, 156] width 11 height 11
checkbox input "true"
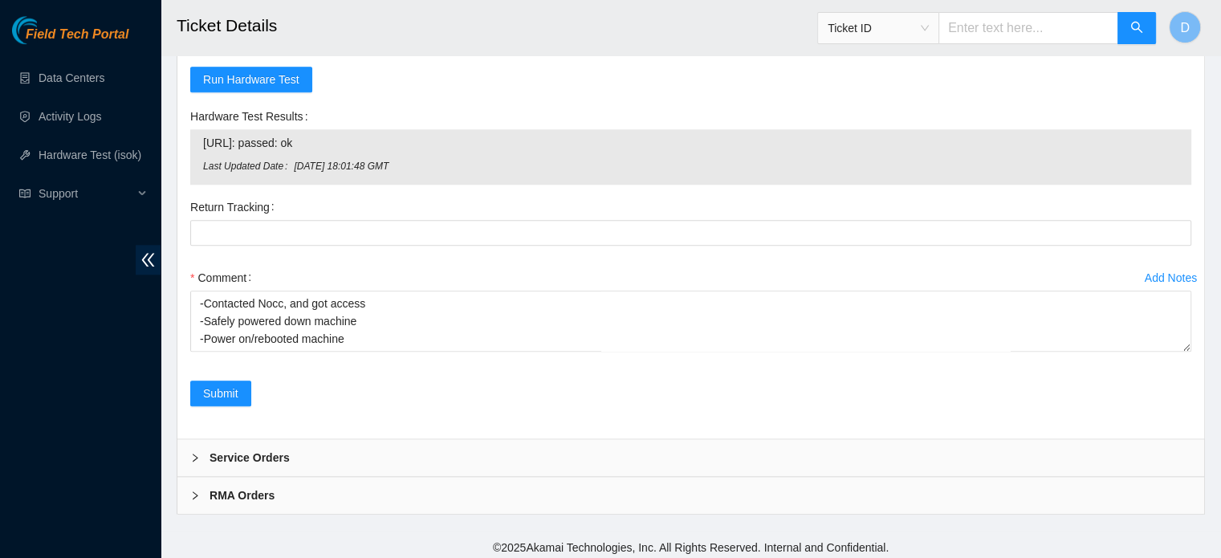
scroll to position [1709, 0]
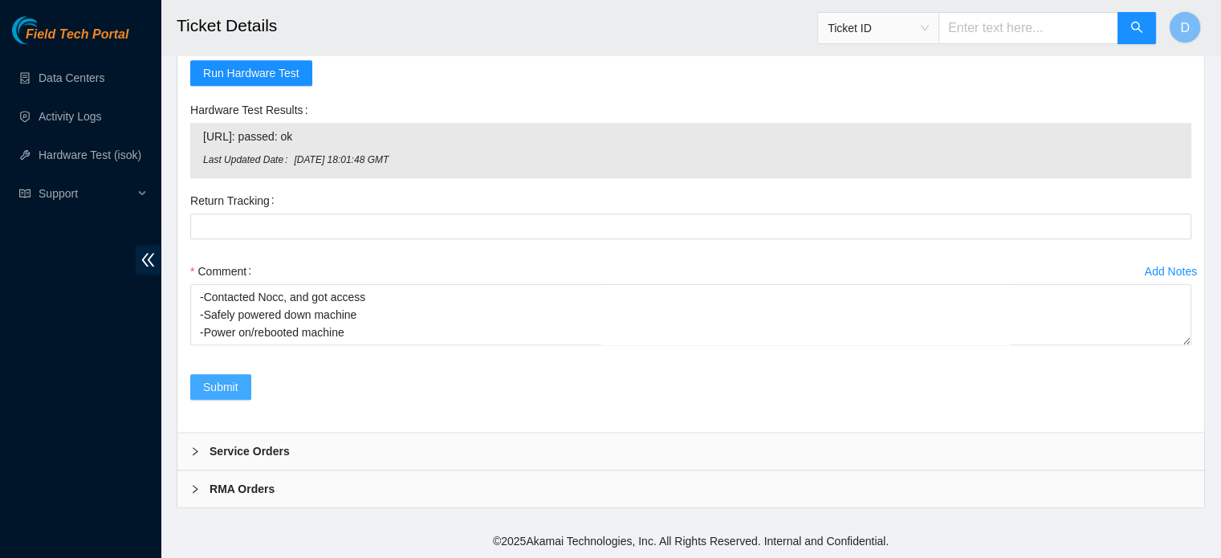
click at [222, 389] on span "Submit" at bounding box center [220, 387] width 35 height 18
click at [328, 348] on div "Comment -Contacted Nocc, and got access -Safely powered down machine -Power on/…" at bounding box center [690, 306] width 1001 height 96
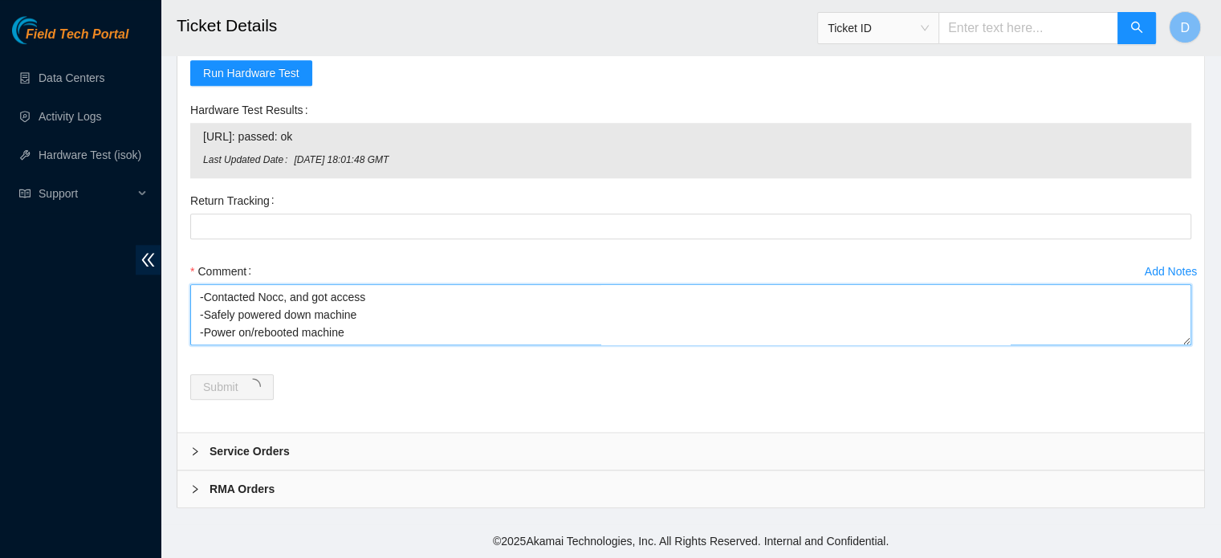
click at [372, 297] on textarea "-Contacted Nocc, and got access -Safely powered down machine -Power on/rebooted…" at bounding box center [690, 314] width 1001 height 61
type textarea "-Contacted Nocc, and g -Safely powered down machine -Power on/rebooted machine …"
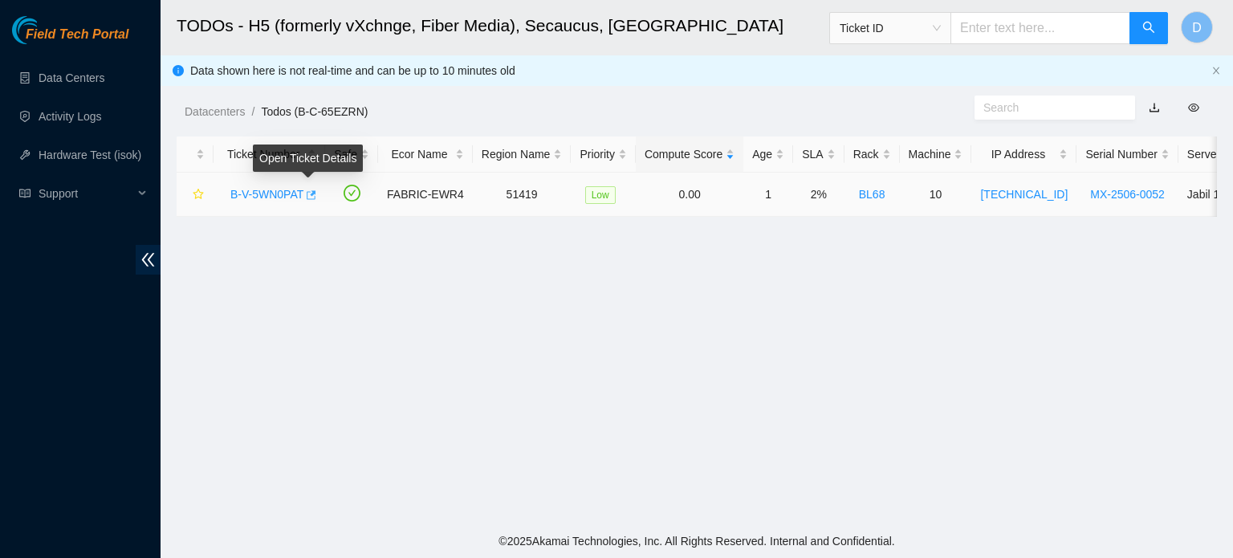
click at [307, 197] on icon "button" at bounding box center [309, 194] width 11 height 11
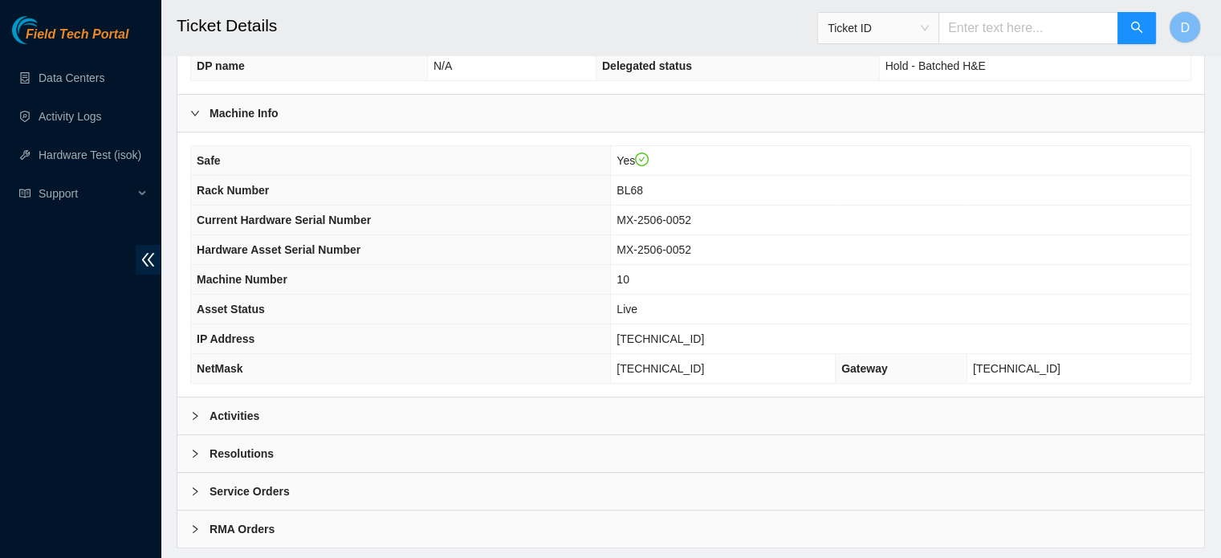
scroll to position [474, 0]
click at [340, 413] on div "Activities" at bounding box center [690, 415] width 1027 height 37
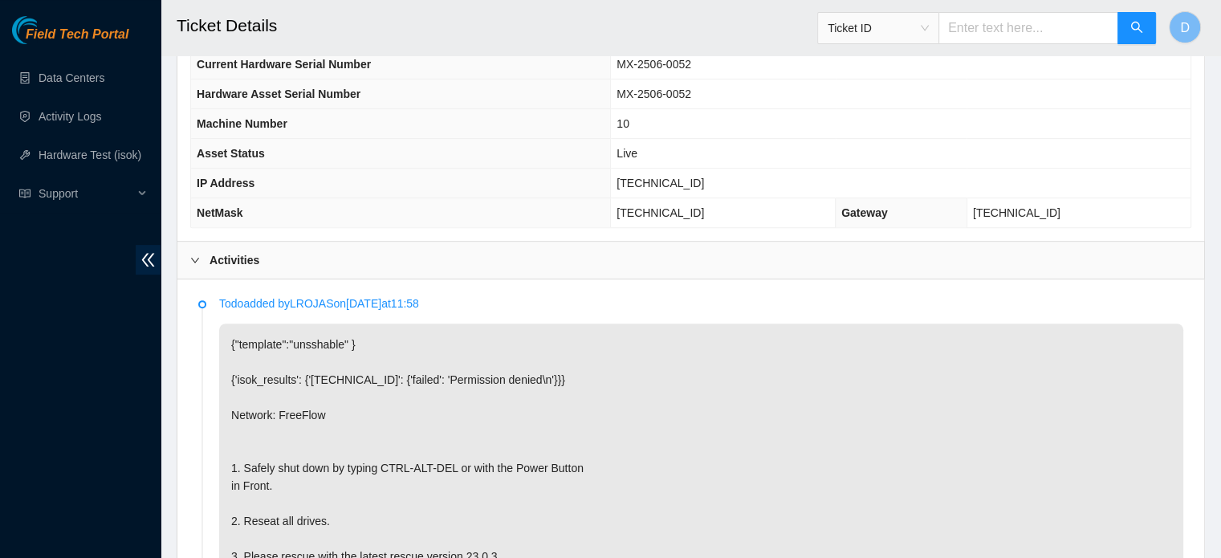
scroll to position [636, 0]
